Goal: Navigation & Orientation: Go to known website

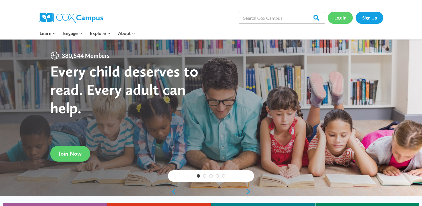
click at [337, 17] on link "Log In" at bounding box center [340, 18] width 25 height 12
click at [339, 20] on link "Log In" at bounding box center [340, 18] width 25 height 12
